Goal: Information Seeking & Learning: Learn about a topic

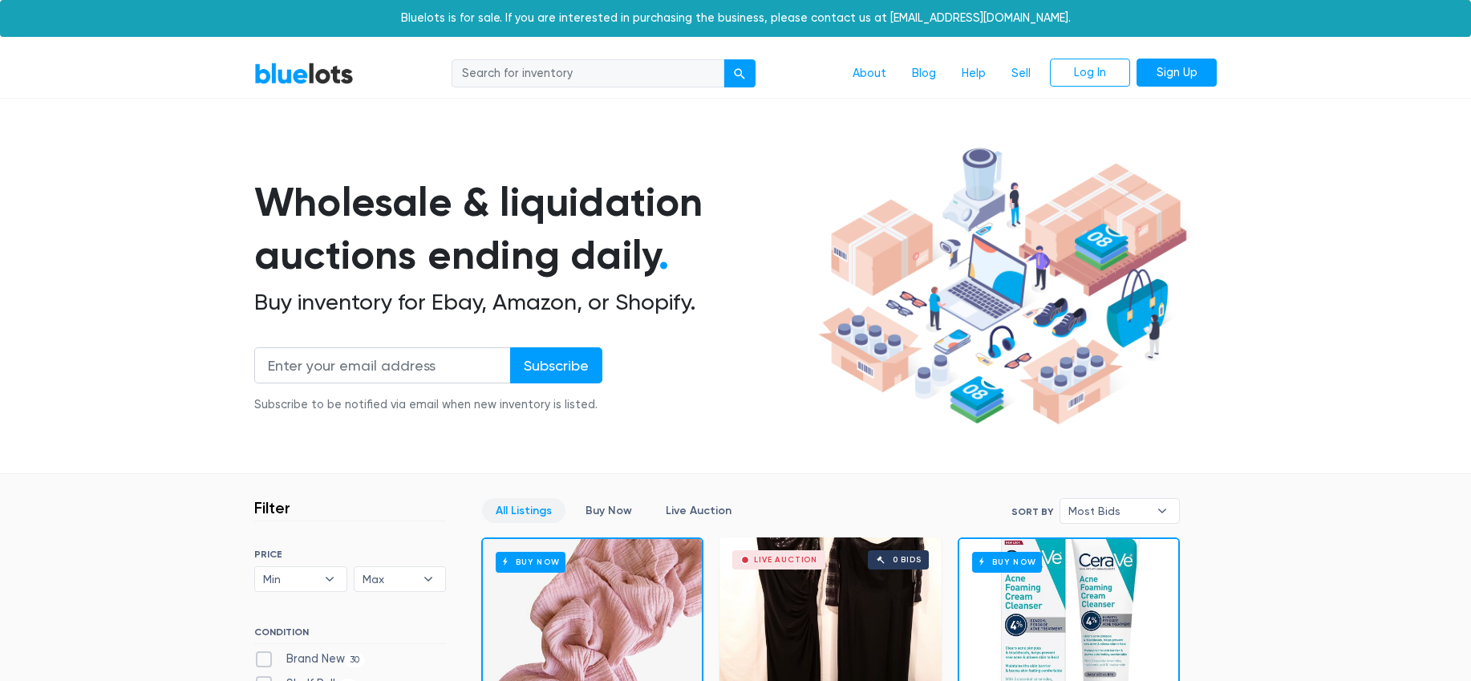
click at [504, 78] on input "search" at bounding box center [588, 73] width 273 height 29
click at [724, 59] on button "submit" at bounding box center [740, 73] width 32 height 29
type input "watches."
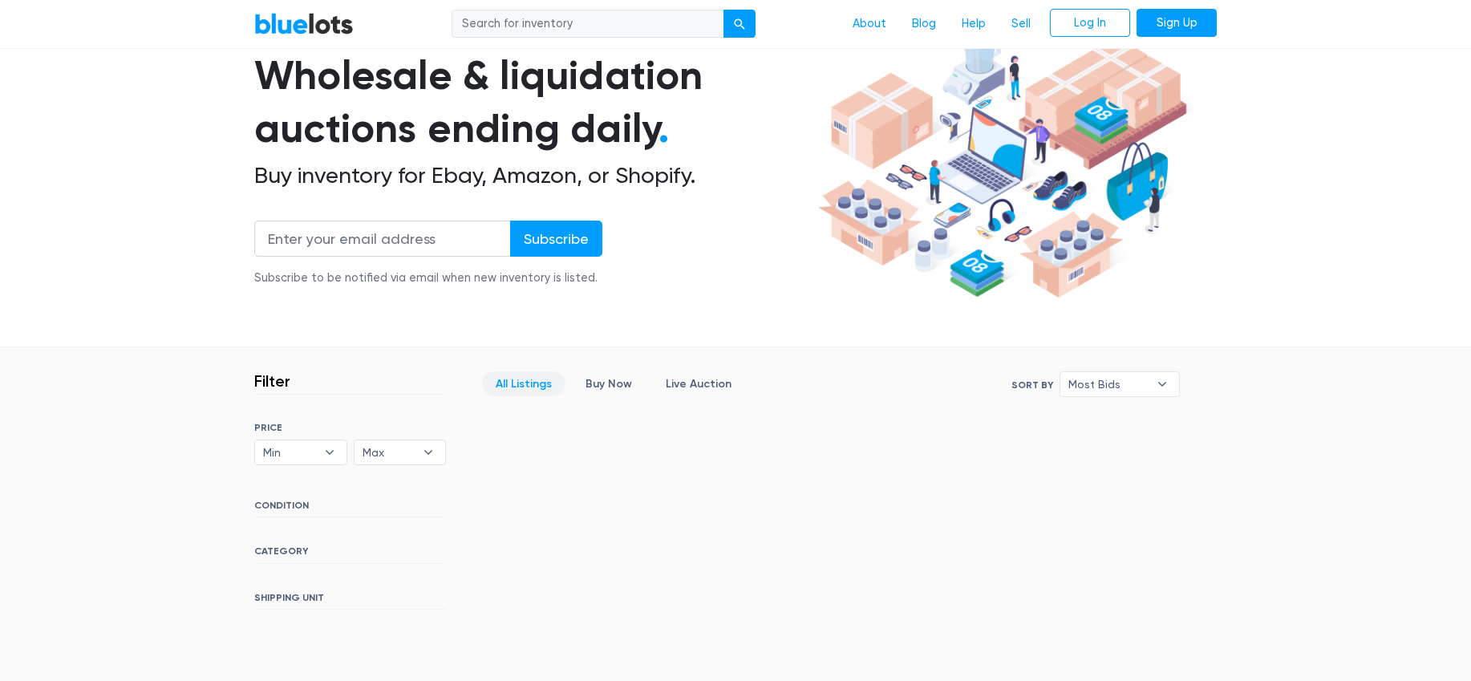
scroll to position [118, 0]
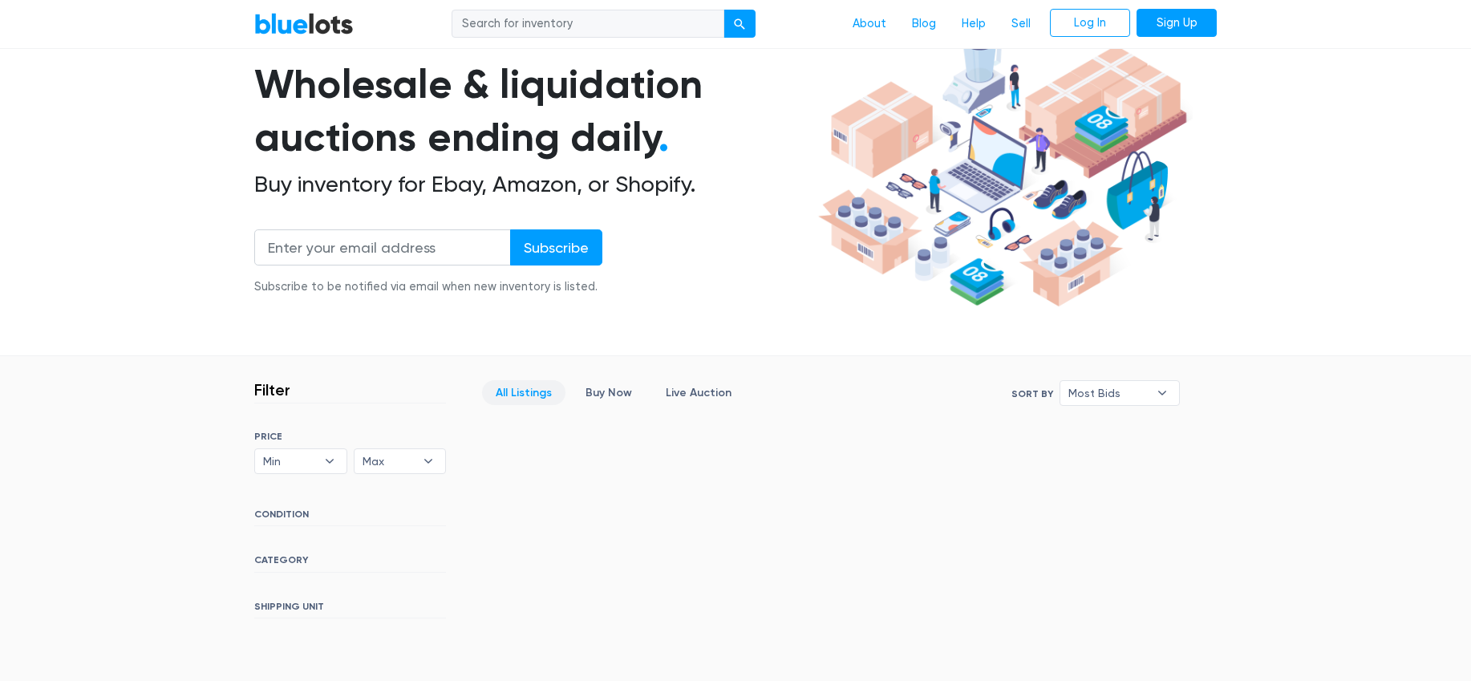
click at [561, 22] on input "search" at bounding box center [588, 24] width 273 height 29
type input "watch"
click at [735, 30] on div "submit" at bounding box center [739, 24] width 11 height 11
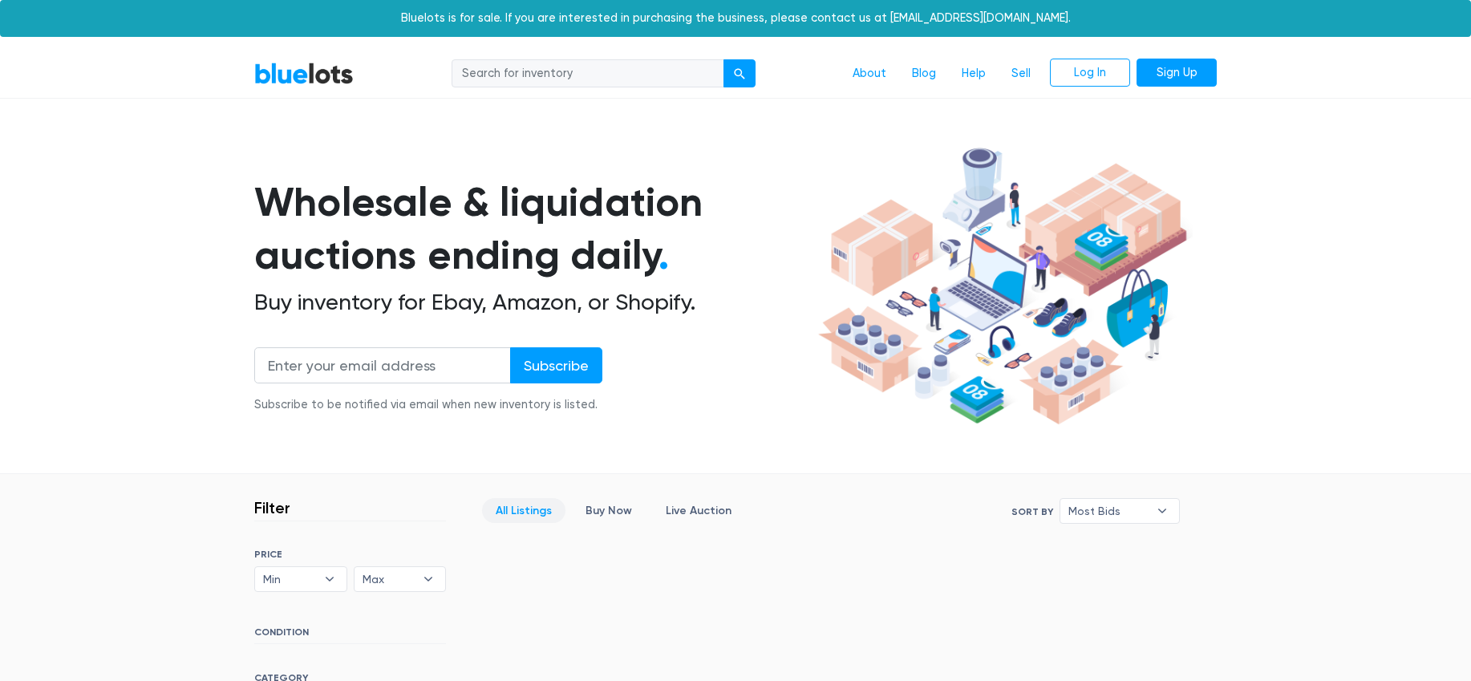
click at [306, 77] on link "BlueLots" at bounding box center [303, 73] width 99 height 23
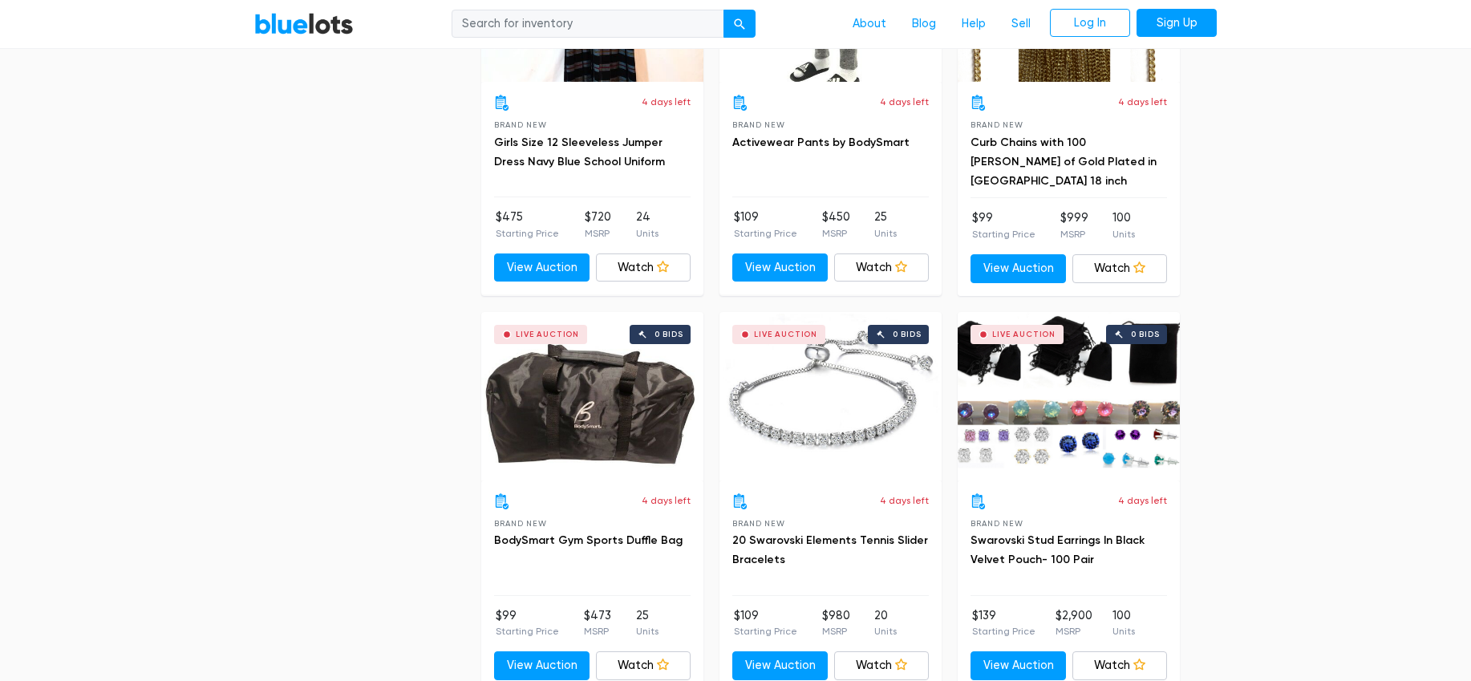
scroll to position [2252, 0]
